Goal: Information Seeking & Learning: Learn about a topic

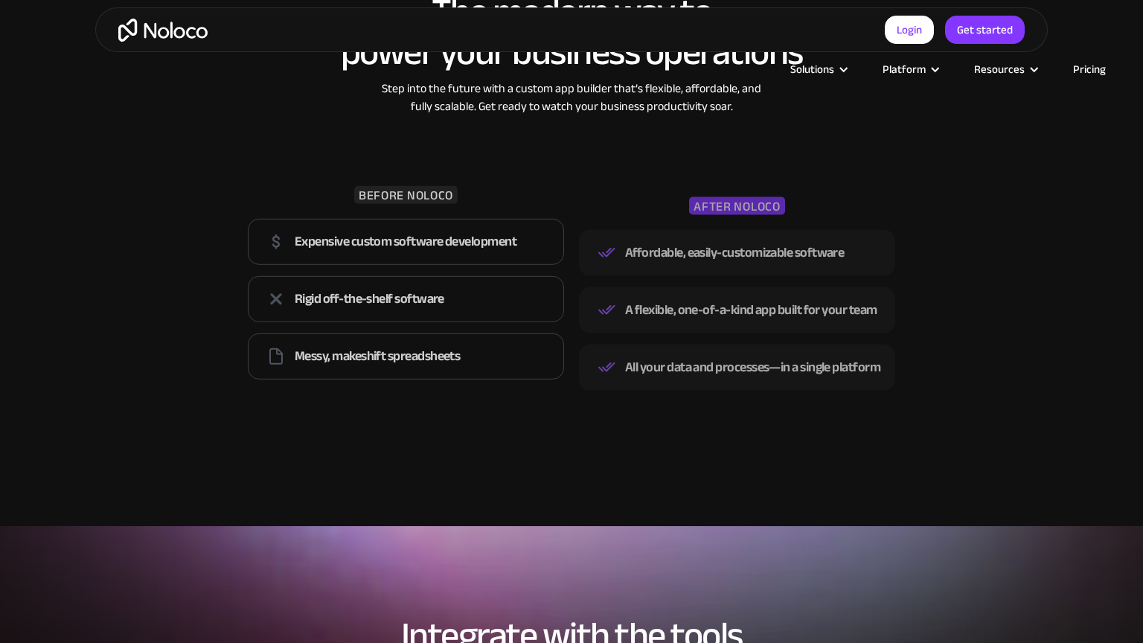
scroll to position [2121, 0]
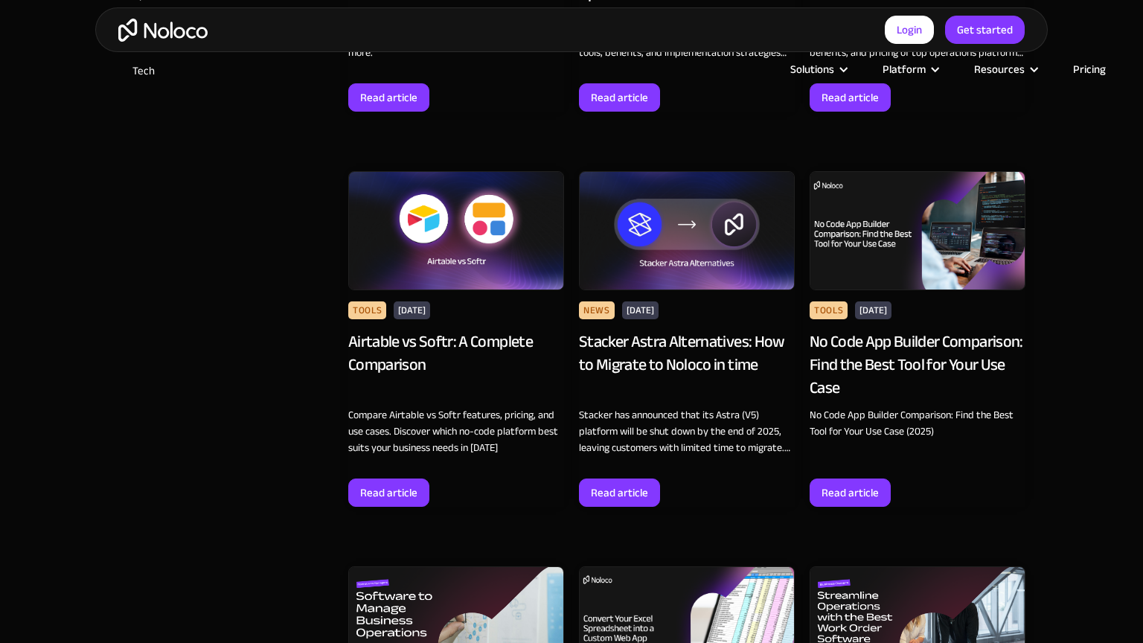
scroll to position [1575, 0]
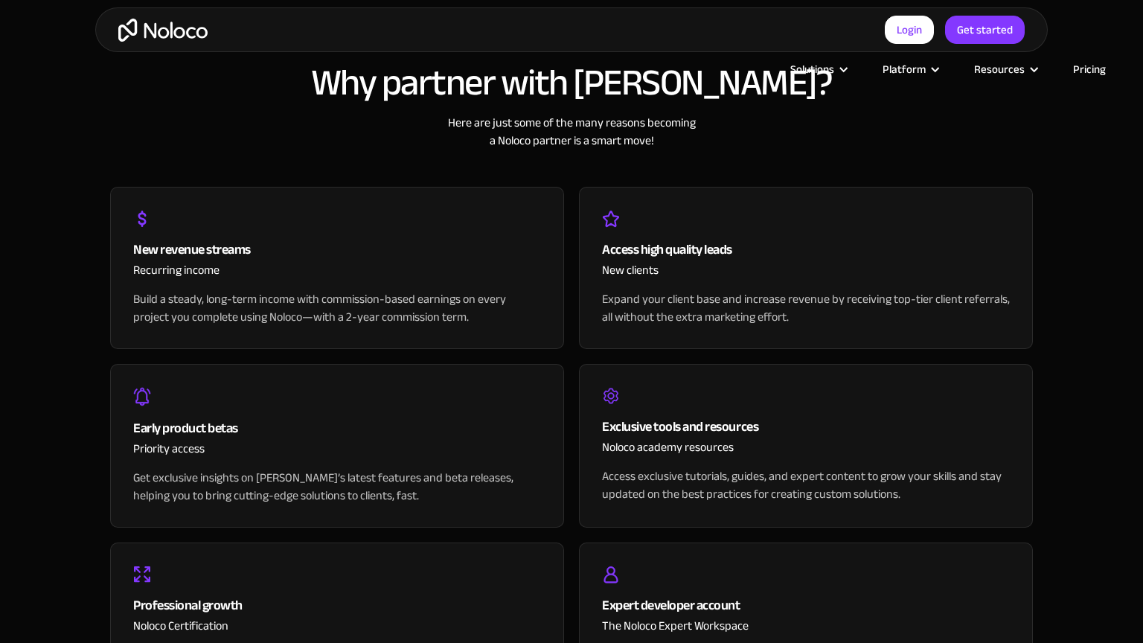
scroll to position [1951, 0]
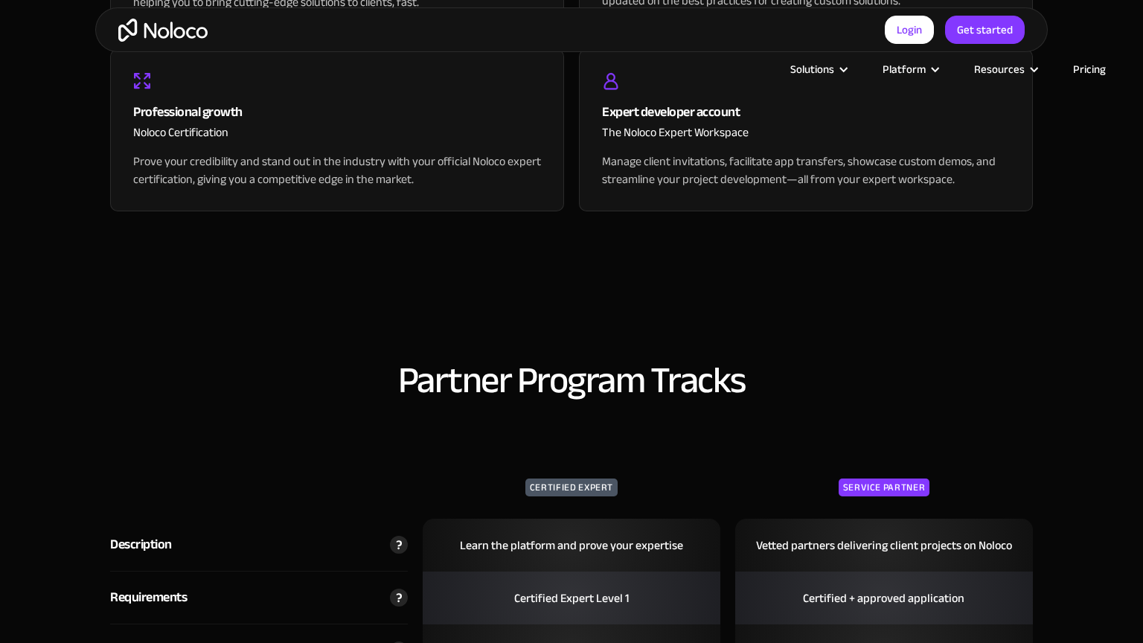
select select "Agency"
select select "Startups"
select select "None"
select select "Yes"
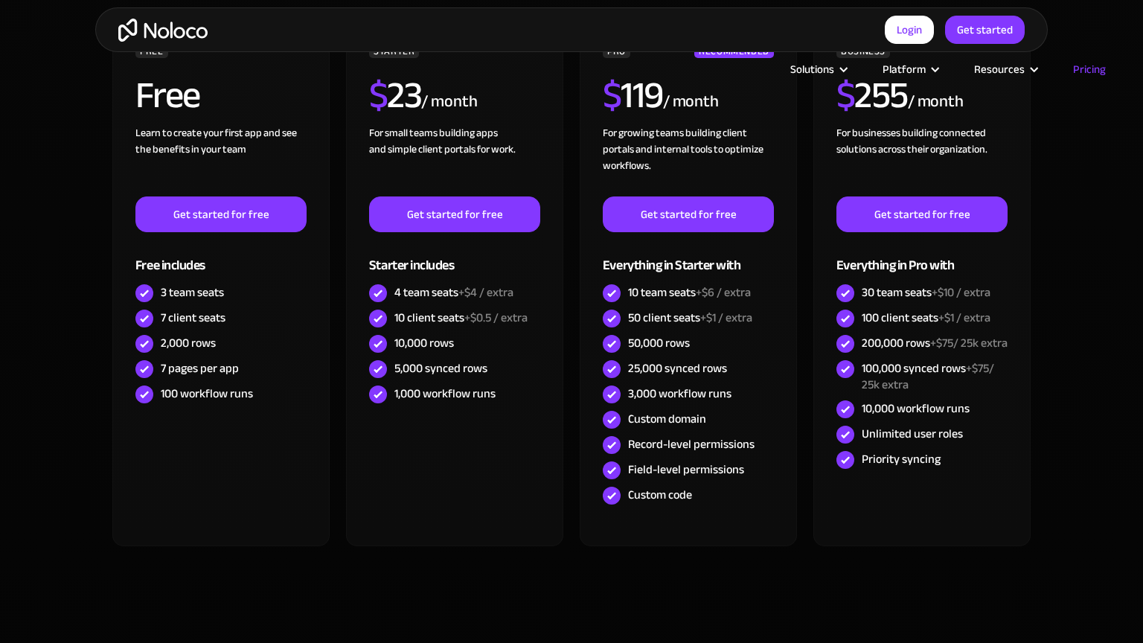
scroll to position [1024, 0]
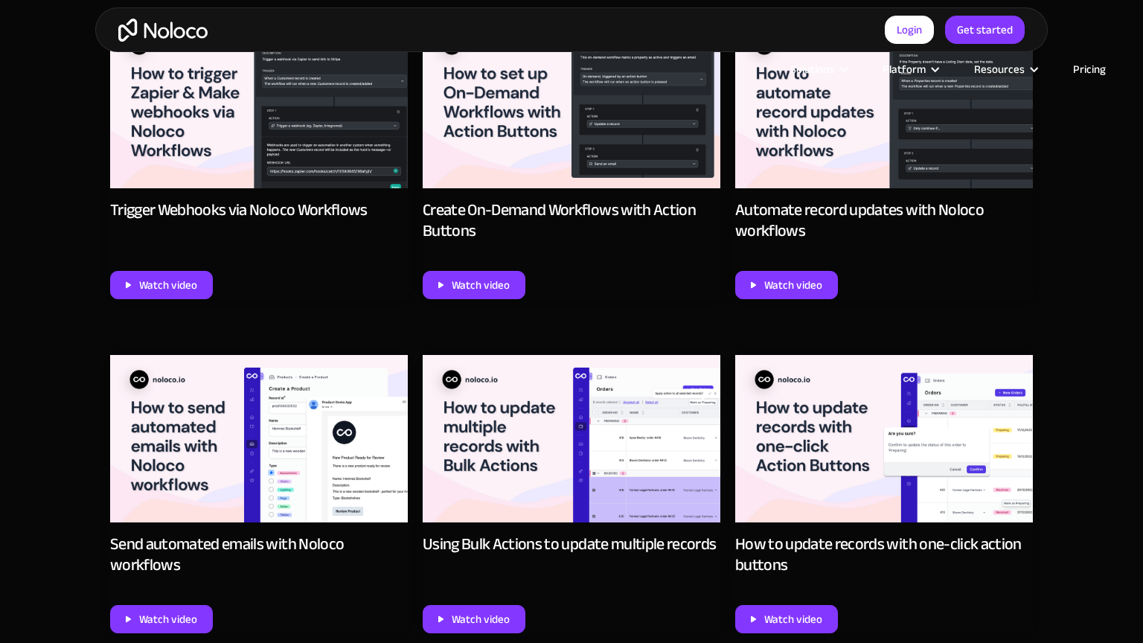
scroll to position [2292, 0]
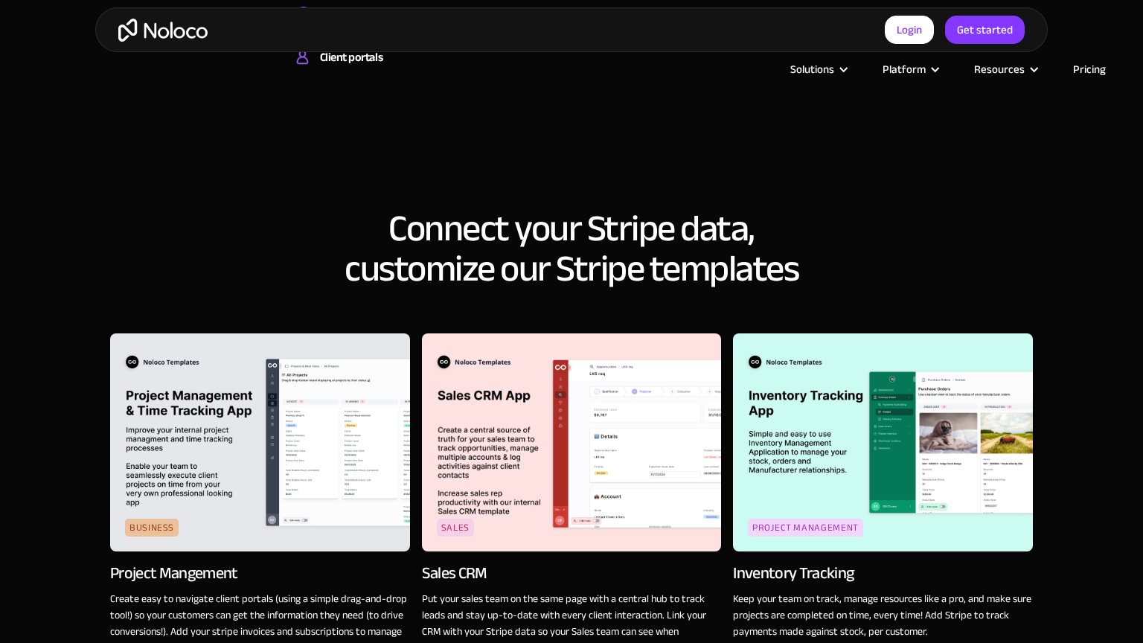
scroll to position [2125, 0]
